Goal: Task Accomplishment & Management: Manage account settings

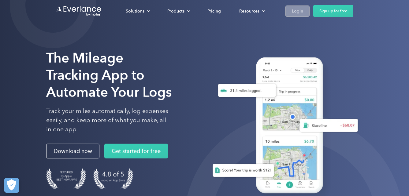
click at [302, 11] on div "Login" at bounding box center [296, 11] width 11 height 8
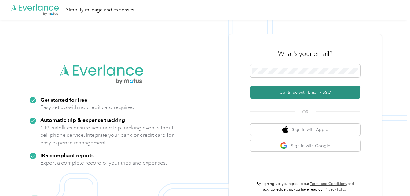
click at [288, 92] on button "Continue with Email / SSO" at bounding box center [305, 92] width 110 height 13
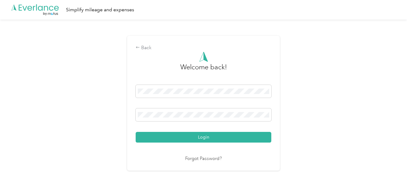
click at [196, 138] on button "Login" at bounding box center [204, 137] width 136 height 11
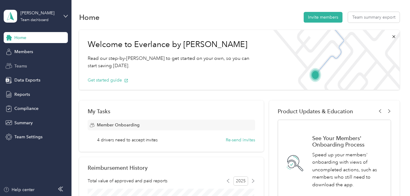
click at [21, 68] on span "Teams" at bounding box center [20, 66] width 13 height 6
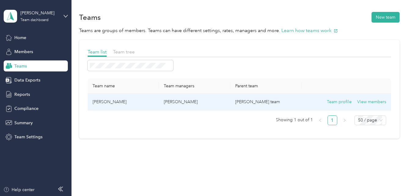
click at [90, 101] on td "[PERSON_NAME]" at bounding box center [123, 102] width 71 height 17
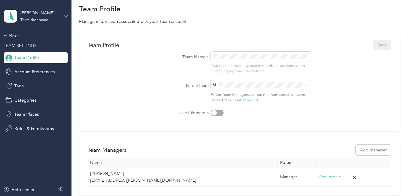
scroll to position [20, 0]
click at [30, 14] on div "[PERSON_NAME]" at bounding box center [39, 13] width 38 height 6
click at [27, 49] on div "Team dashboard" at bounding box center [26, 50] width 34 height 6
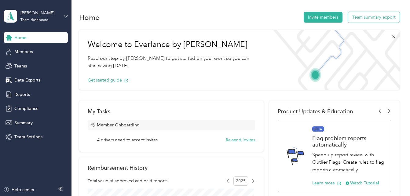
click at [364, 18] on button "Team summary export" at bounding box center [374, 17] width 52 height 11
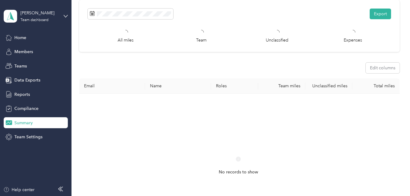
scroll to position [23, 0]
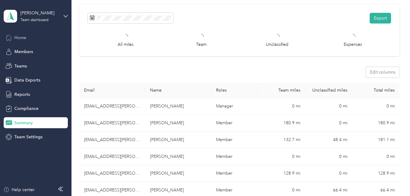
click at [26, 40] on span "Home" at bounding box center [20, 38] width 12 height 6
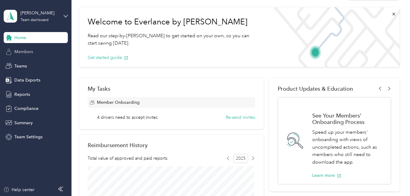
click at [29, 54] on span "Members" at bounding box center [23, 52] width 19 height 6
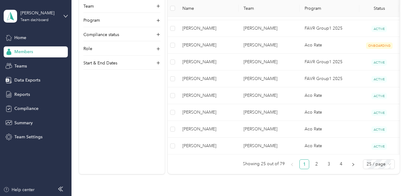
scroll to position [452, 0]
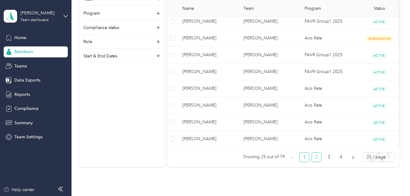
click at [314, 161] on link "2" at bounding box center [316, 157] width 9 height 9
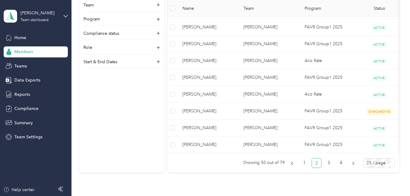
scroll to position [453, 0]
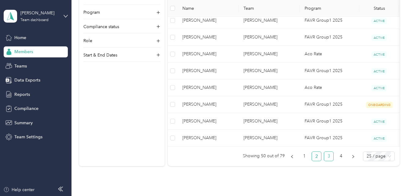
click at [329, 161] on link "3" at bounding box center [328, 156] width 9 height 9
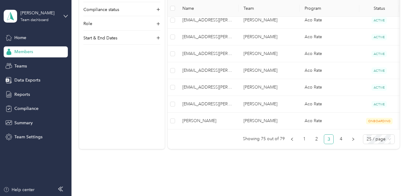
scroll to position [469, 0]
click at [341, 145] on link "4" at bounding box center [340, 140] width 9 height 9
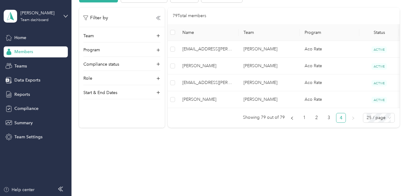
scroll to position [143, 0]
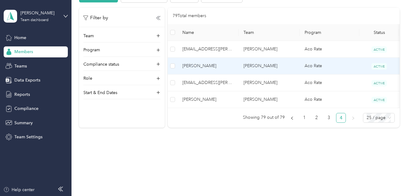
click at [206, 63] on span "[PERSON_NAME]" at bounding box center [207, 66] width 51 height 7
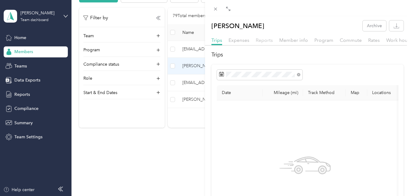
click at [263, 41] on span "Reports" at bounding box center [264, 40] width 17 height 6
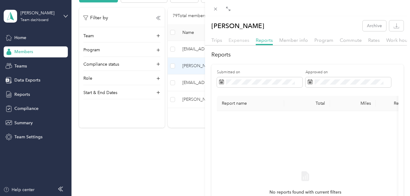
click at [241, 42] on span "Expenses" at bounding box center [239, 40] width 21 height 6
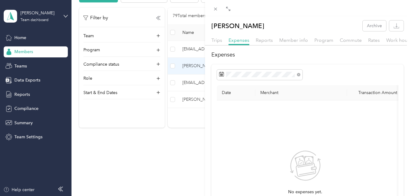
click at [215, 43] on div "Trips" at bounding box center [216, 41] width 11 height 8
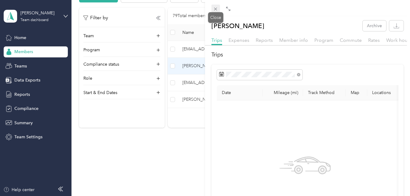
click at [215, 10] on icon at bounding box center [215, 8] width 5 height 5
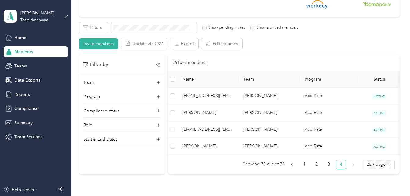
scroll to position [90, 0]
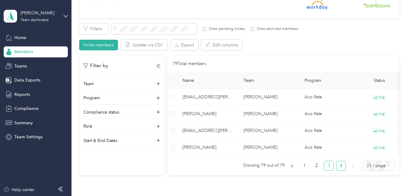
click at [327, 170] on link "3" at bounding box center [328, 165] width 9 height 9
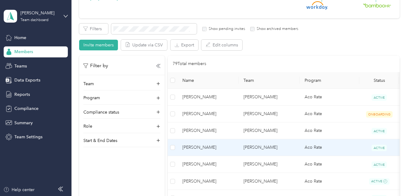
click at [192, 148] on span "[PERSON_NAME]" at bounding box center [207, 147] width 51 height 7
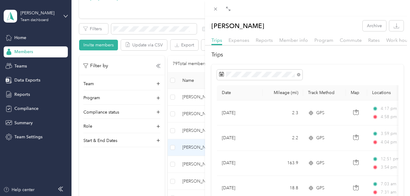
click at [21, 189] on div "[PERSON_NAME] Archive Trips Expenses Reports Member info Program Commute Rates …" at bounding box center [205, 98] width 410 height 196
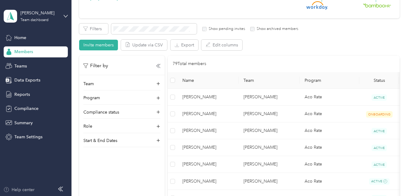
click at [23, 189] on div "Help center" at bounding box center [18, 190] width 31 height 6
click at [18, 37] on span "Home" at bounding box center [20, 38] width 12 height 6
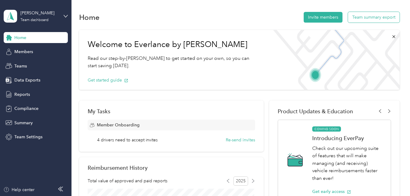
click at [362, 18] on button "Team summary export" at bounding box center [374, 17] width 52 height 11
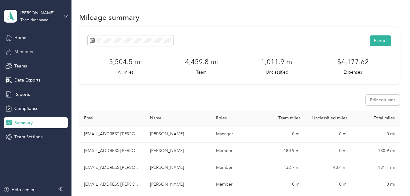
click at [18, 53] on span "Members" at bounding box center [23, 52] width 19 height 6
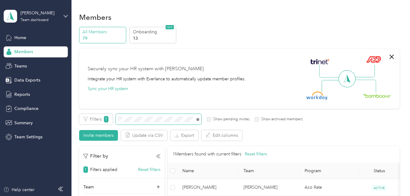
click at [197, 121] on icon at bounding box center [197, 119] width 3 height 3
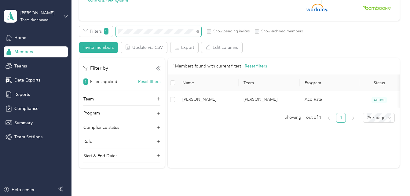
scroll to position [89, 0]
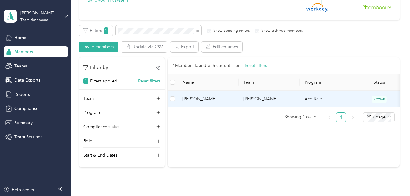
click at [202, 99] on span "[PERSON_NAME]" at bounding box center [207, 99] width 51 height 7
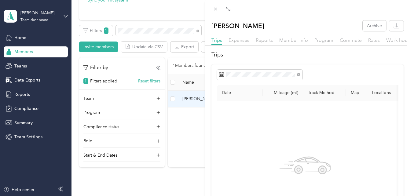
click at [202, 99] on div at bounding box center [203, 98] width 4 height 196
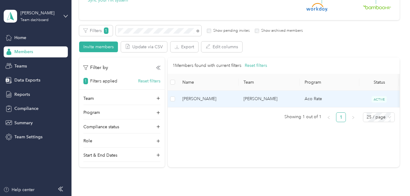
click at [203, 99] on span "[PERSON_NAME]" at bounding box center [207, 99] width 51 height 7
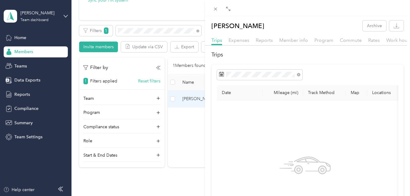
click at [203, 99] on div at bounding box center [203, 98] width 4 height 196
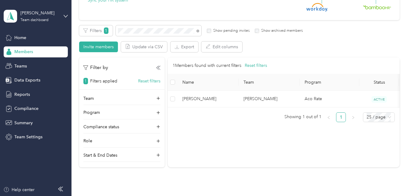
click at [290, 127] on div "1 Members found with current filters Reset filters Name Team Program Status Rol…" at bounding box center [284, 92] width 232 height 70
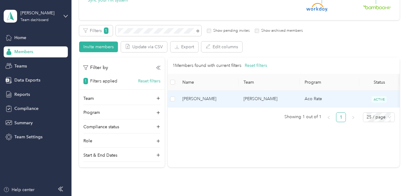
click at [382, 99] on span "ACTIVE" at bounding box center [379, 99] width 15 height 6
click at [315, 100] on td "Aco Rate" at bounding box center [330, 99] width 60 height 17
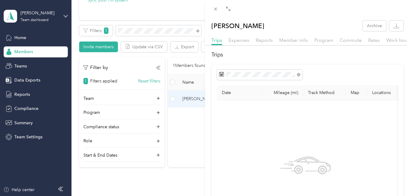
click at [331, 114] on div "No trips yet." at bounding box center [305, 177] width 167 height 145
